Goal: Task Accomplishment & Management: Complete application form

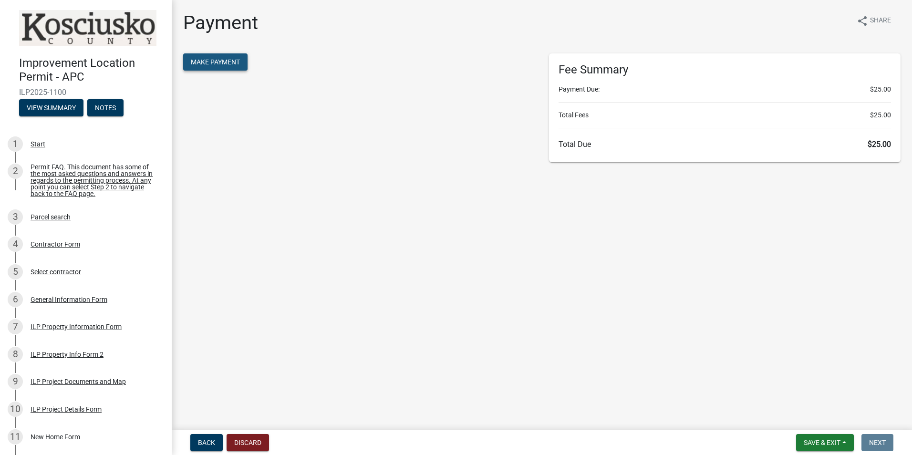
click at [226, 60] on span "Make Payment" at bounding box center [215, 62] width 49 height 8
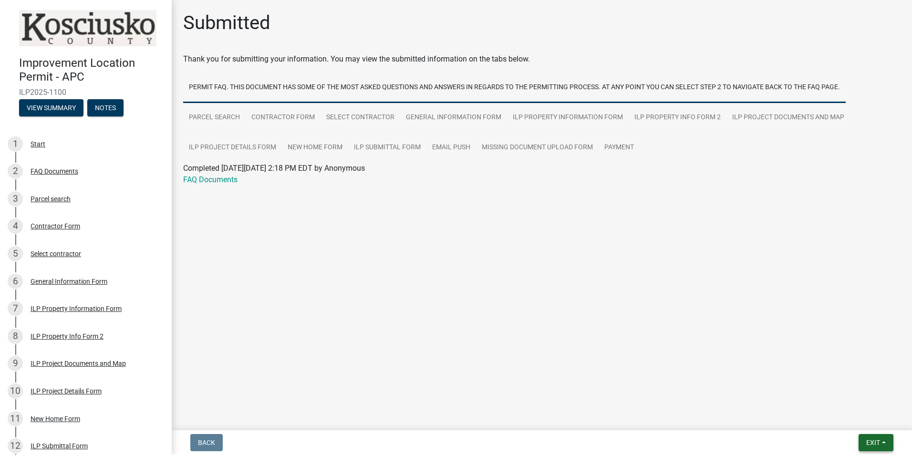
click at [874, 439] on span "Exit" at bounding box center [874, 443] width 14 height 8
click at [841, 418] on button "Save & Exit" at bounding box center [855, 418] width 76 height 23
